Goal: Check status: Check status

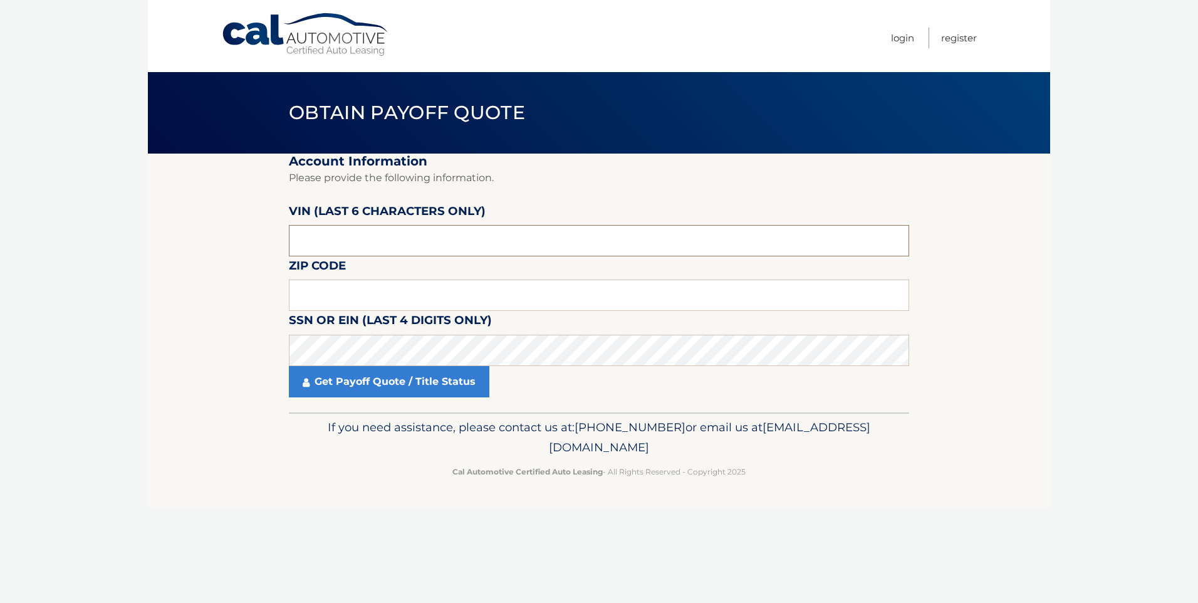
click at [362, 247] on input "text" at bounding box center [599, 240] width 620 height 31
type input "670435"
click at [348, 305] on input "text" at bounding box center [599, 294] width 620 height 31
type input "08723"
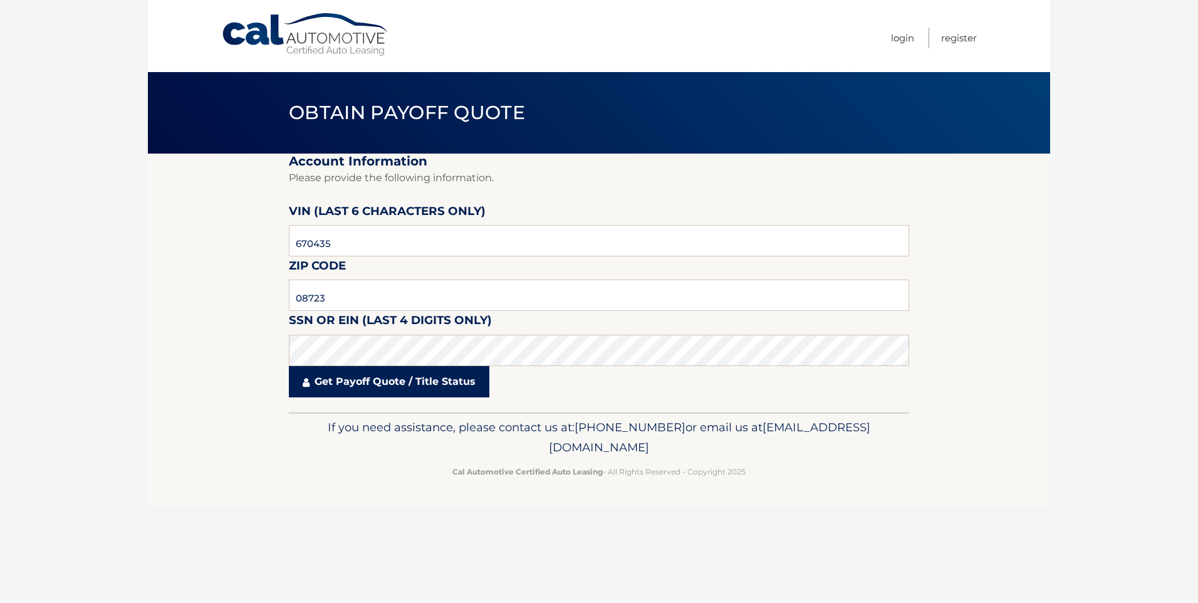
click at [384, 367] on link "Get Payoff Quote / Title Status" at bounding box center [389, 381] width 201 height 31
click at [382, 372] on link "Get Payoff Quote / Title Status" at bounding box center [389, 381] width 201 height 31
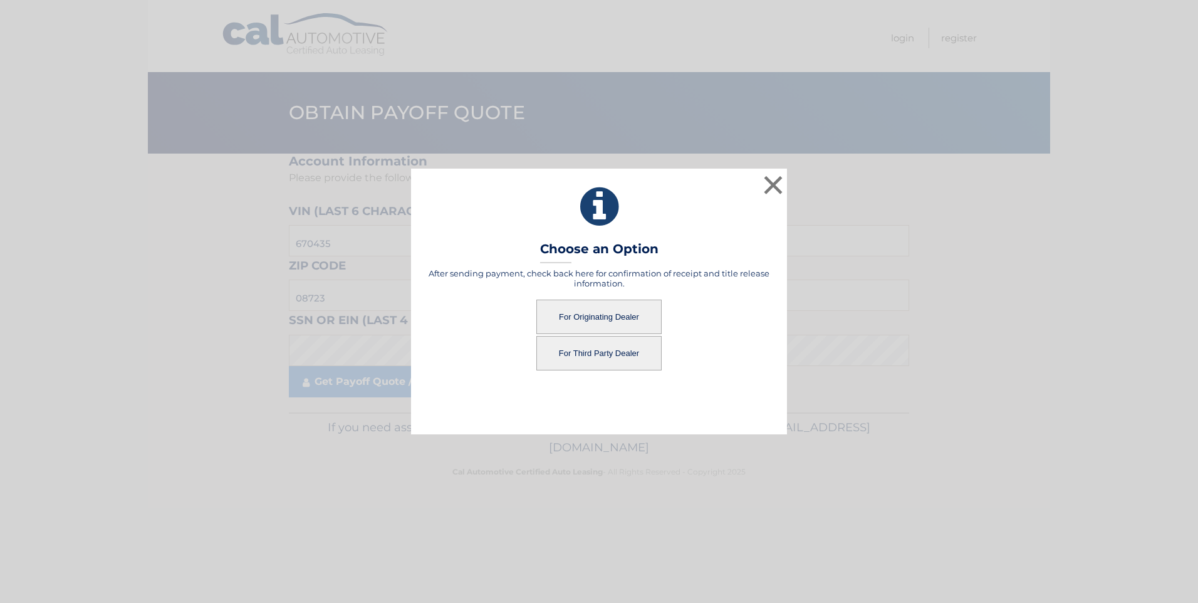
click at [583, 315] on button "For Originating Dealer" at bounding box center [598, 317] width 125 height 34
click at [587, 313] on button "For Originating Dealer" at bounding box center [598, 317] width 125 height 34
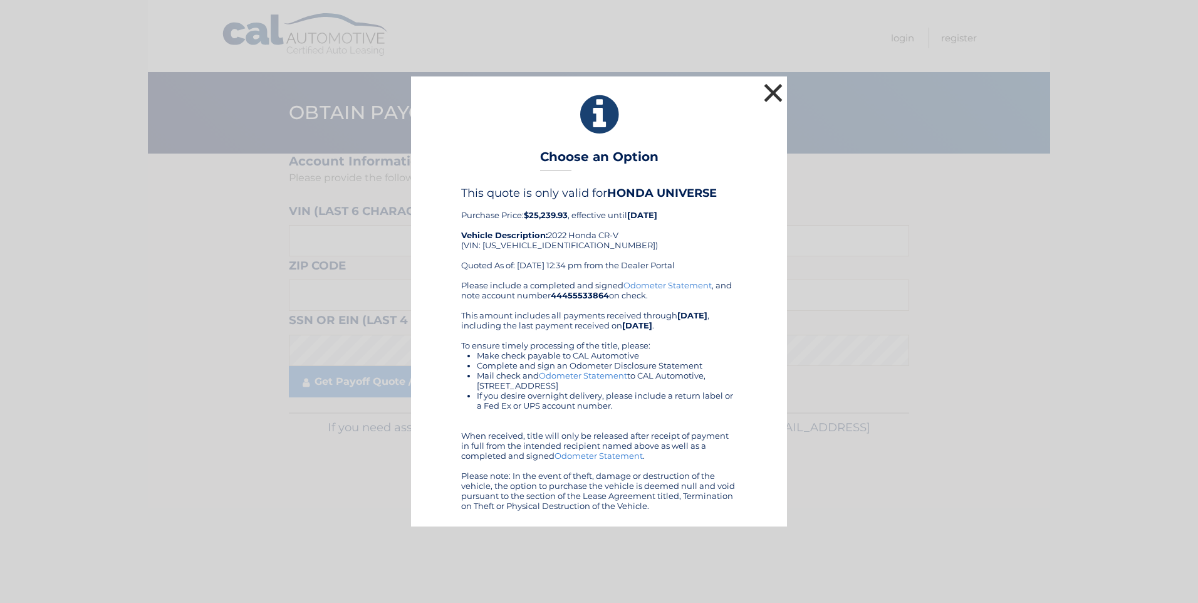
click at [772, 90] on button "×" at bounding box center [773, 92] width 25 height 25
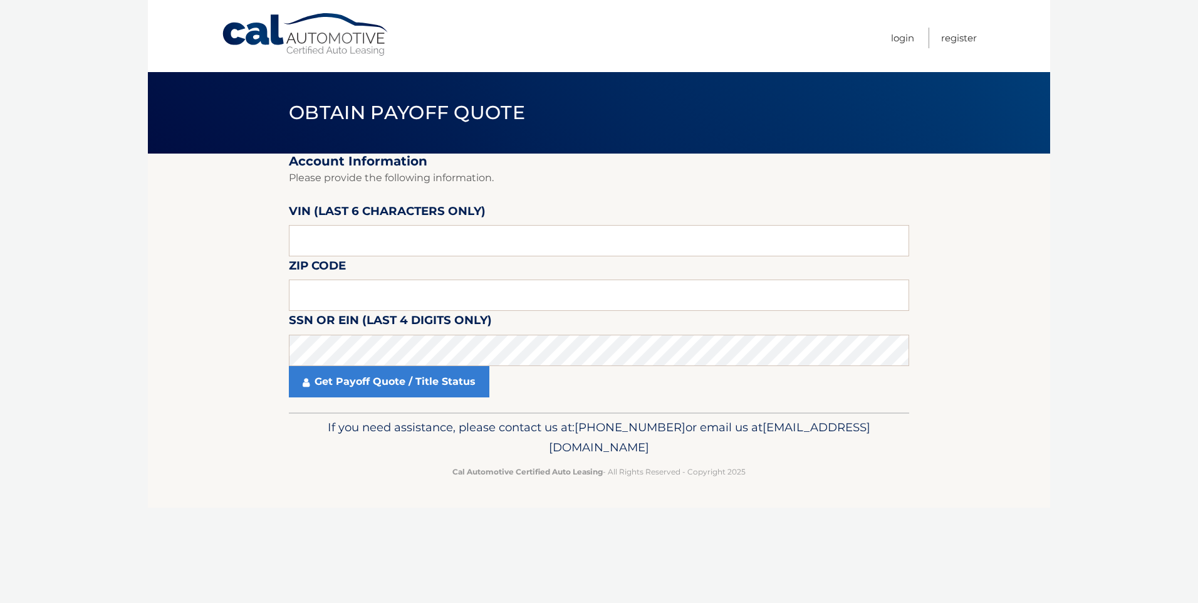
click at [177, 230] on section "Account Information Please provide the following information. VIN (last 6 chara…" at bounding box center [599, 283] width 902 height 259
drag, startPoint x: 943, startPoint y: 117, endPoint x: 1198, endPoint y: 133, distance: 255.0
click at [965, 120] on div "Obtain Payoff Quote" at bounding box center [599, 112] width 902 height 81
